Goal: Task Accomplishment & Management: Use online tool/utility

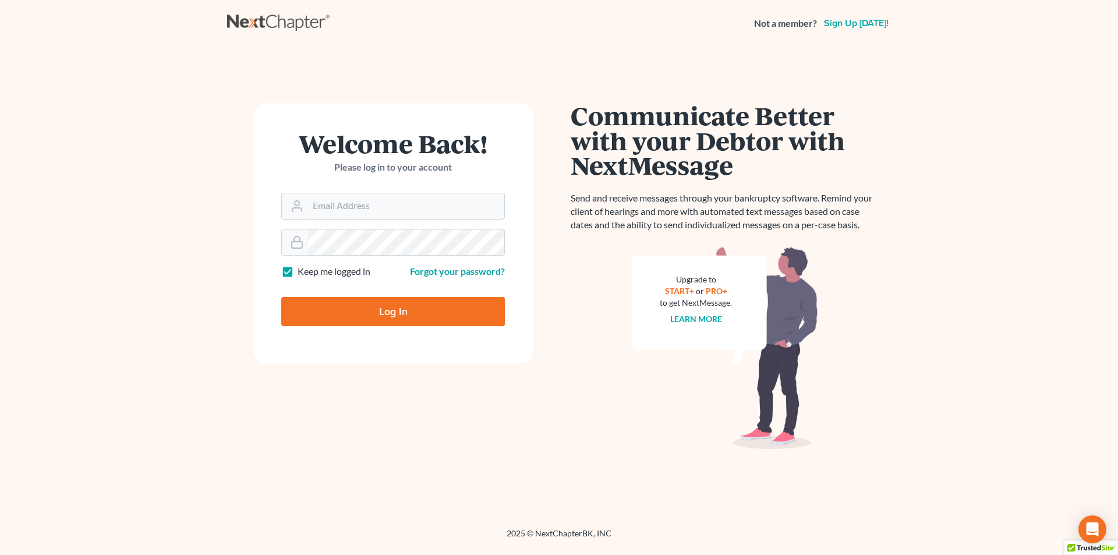
type input "[EMAIL_ADDRESS][DOMAIN_NAME]"
click at [423, 326] on input "Log In" at bounding box center [393, 311] width 224 height 29
type input "Thinking..."
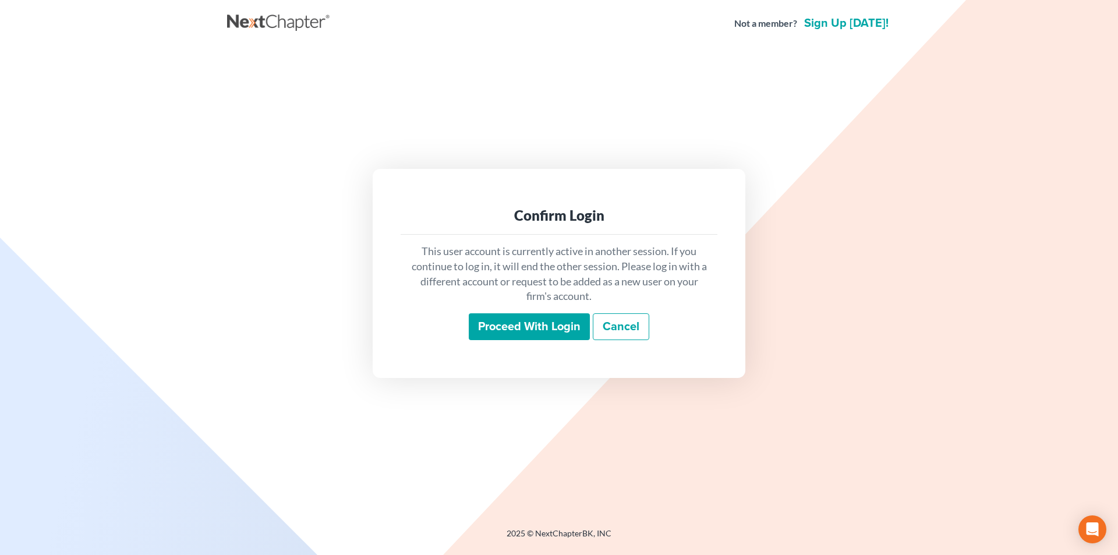
click at [517, 309] on div "This user account is currently active in another session. If you continue to lo…" at bounding box center [559, 292] width 317 height 115
click at [523, 328] on input "Proceed with login" at bounding box center [529, 326] width 121 height 27
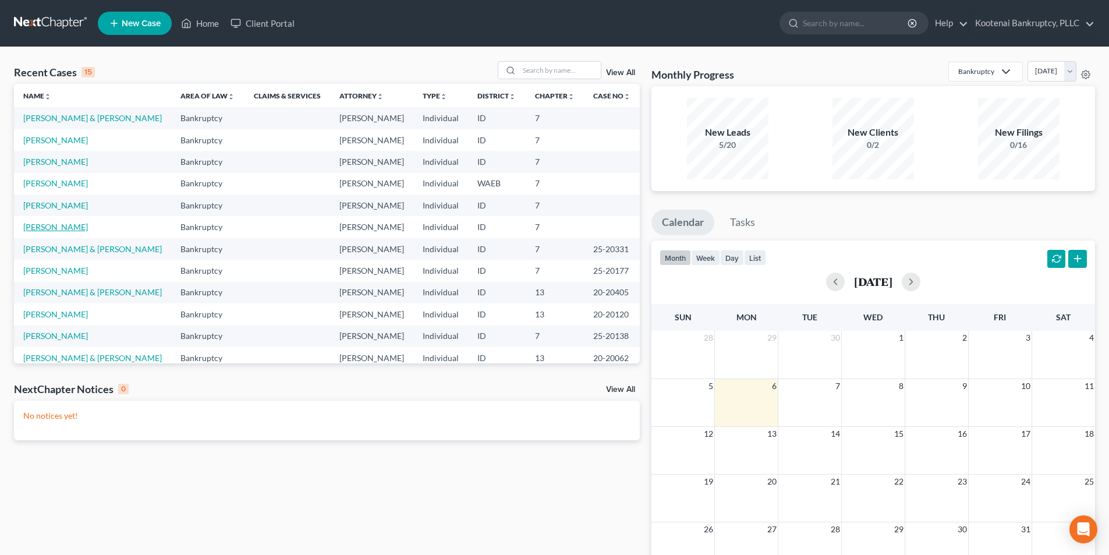
click at [54, 227] on link "[PERSON_NAME]" at bounding box center [55, 227] width 65 height 10
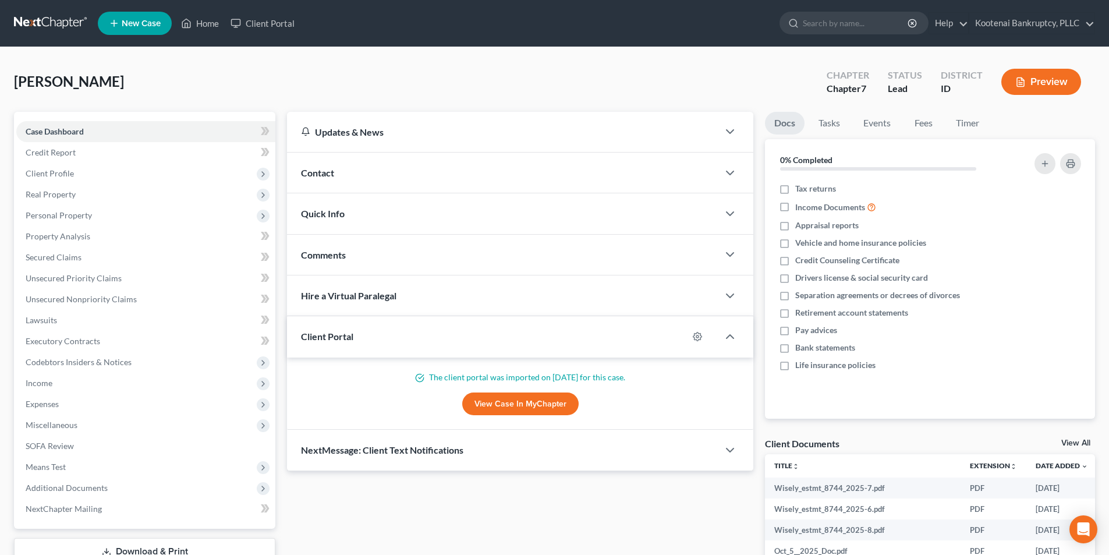
click at [1067, 437] on div "Client Documents View All" at bounding box center [930, 445] width 330 height 17
click at [1065, 439] on link "View All" at bounding box center [1076, 443] width 29 height 8
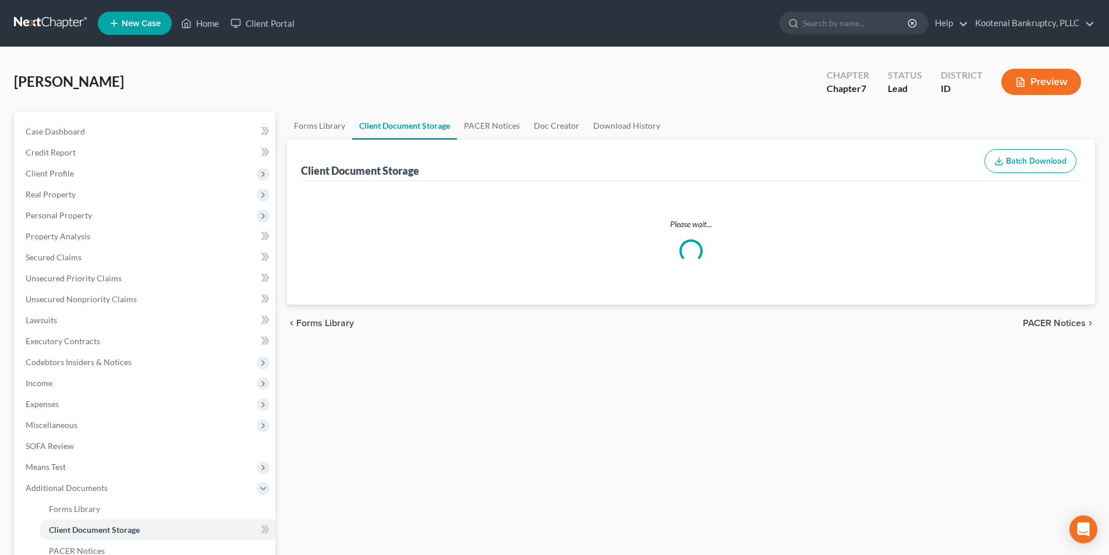
click at [1068, 445] on div "Forms Library Client Document Storage PACER Notices Doc Creator Download Histor…" at bounding box center [691, 406] width 820 height 589
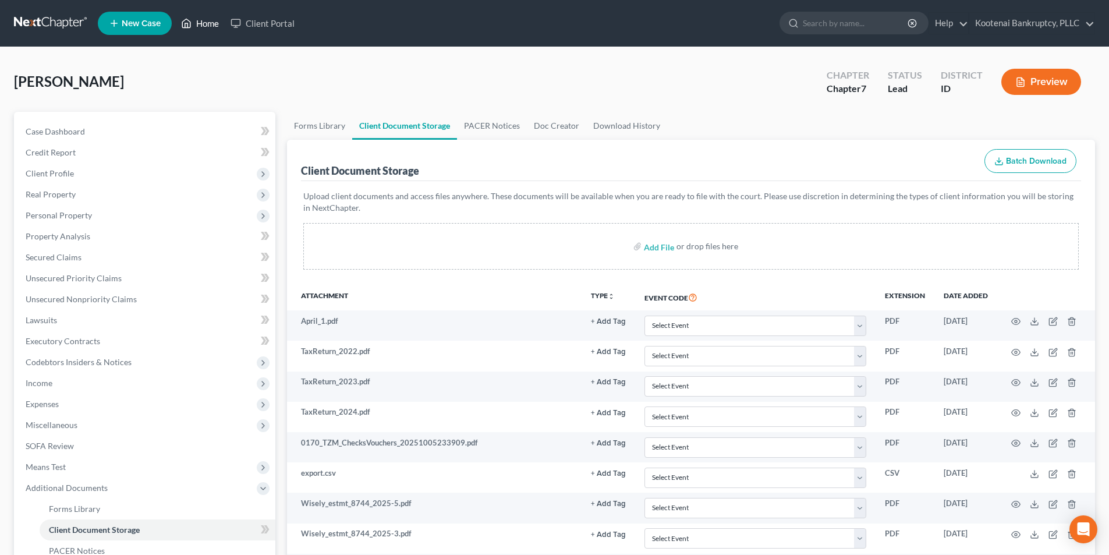
drag, startPoint x: 196, startPoint y: 27, endPoint x: 203, endPoint y: 24, distance: 7.4
click at [196, 27] on link "Home" at bounding box center [199, 23] width 49 height 21
